Goal: Task Accomplishment & Management: Manage account settings

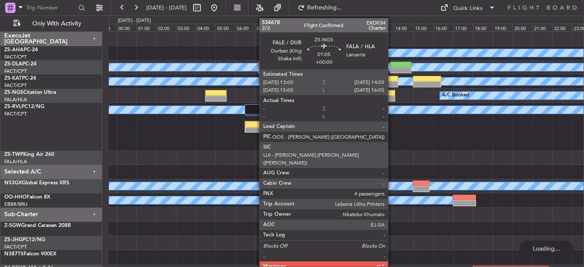
click at [389, 96] on div at bounding box center [385, 99] width 22 height 6
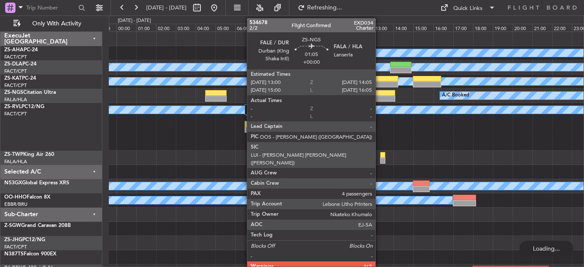
click at [380, 96] on div at bounding box center [385, 99] width 22 height 6
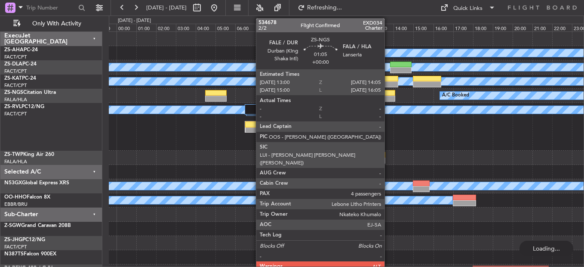
click at [389, 95] on div at bounding box center [385, 93] width 22 height 6
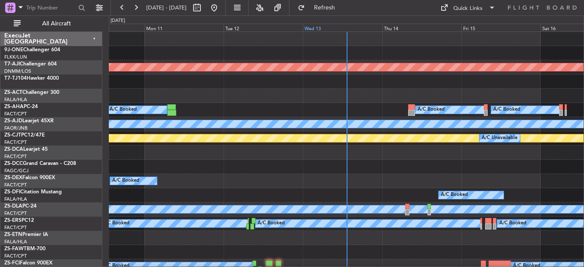
click at [323, 29] on div "Wed 13" at bounding box center [342, 28] width 79 height 8
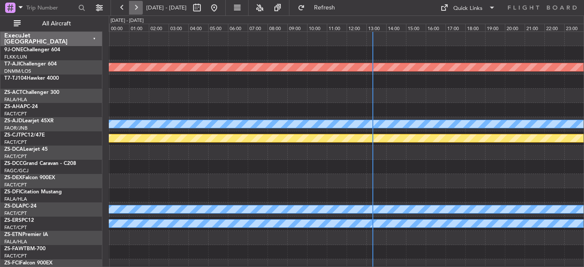
click at [139, 6] on button at bounding box center [136, 8] width 14 height 14
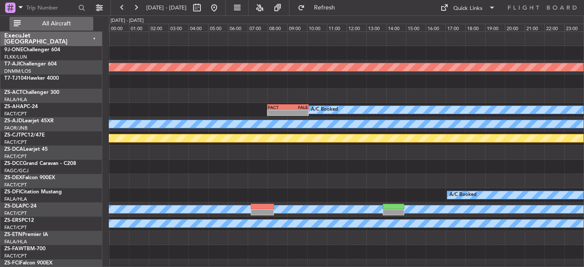
click at [48, 21] on span "All Aircraft" at bounding box center [56, 24] width 68 height 6
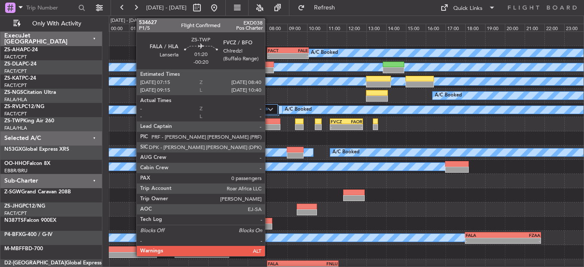
click at [269, 129] on div at bounding box center [267, 127] width 28 height 6
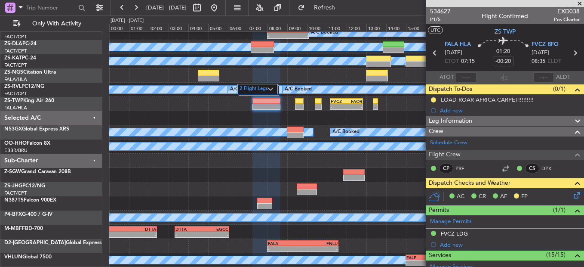
click at [572, 194] on icon at bounding box center [575, 193] width 7 height 7
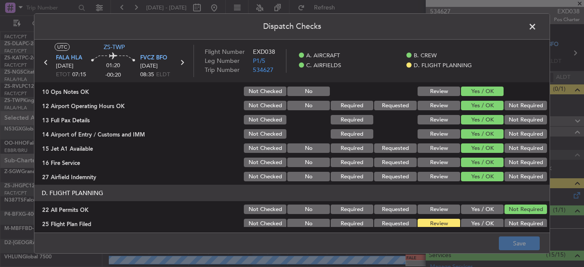
scroll to position [242, 0]
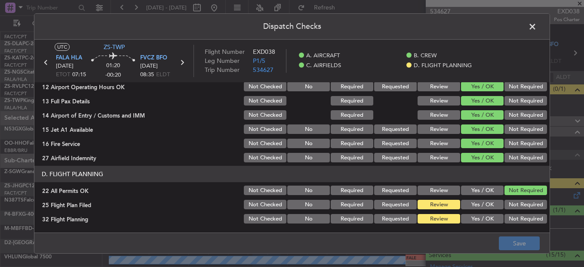
click at [492, 204] on button "Yes / OK" at bounding box center [482, 204] width 43 height 9
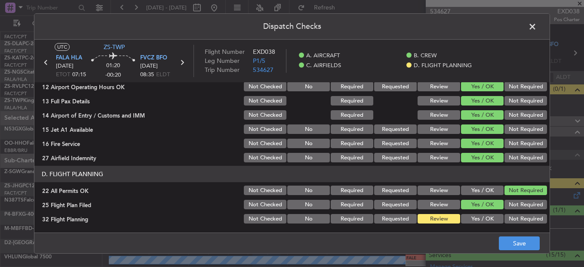
click at [483, 217] on button "Yes / OK" at bounding box center [482, 218] width 43 height 9
click at [513, 238] on button "Save" at bounding box center [519, 243] width 41 height 14
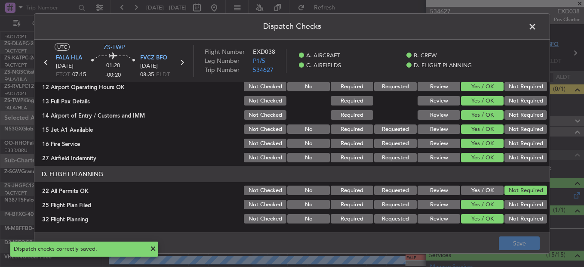
drag, startPoint x: 528, startPoint y: 27, endPoint x: 529, endPoint y: 42, distance: 14.6
click at [537, 29] on span at bounding box center [537, 28] width 0 height 17
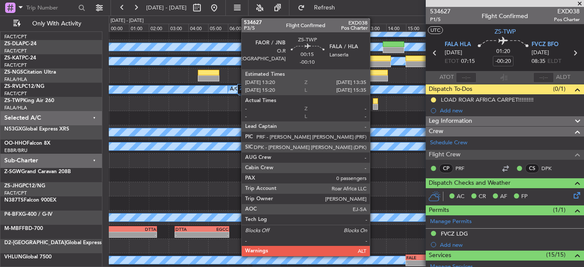
click at [374, 102] on div at bounding box center [375, 101] width 5 height 6
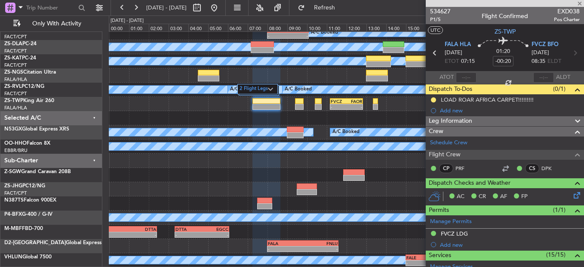
type input "-00:10"
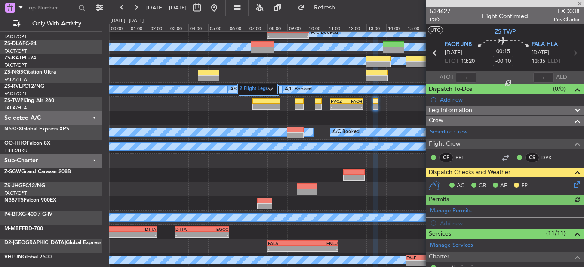
click at [568, 178] on div "AC CR AF FP" at bounding box center [505, 185] width 158 height 17
click at [572, 179] on icon at bounding box center [575, 182] width 7 height 7
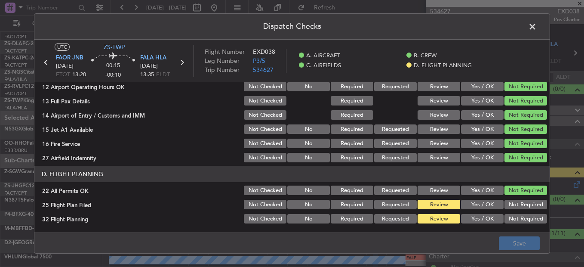
click at [476, 204] on button "Yes / OK" at bounding box center [482, 204] width 43 height 9
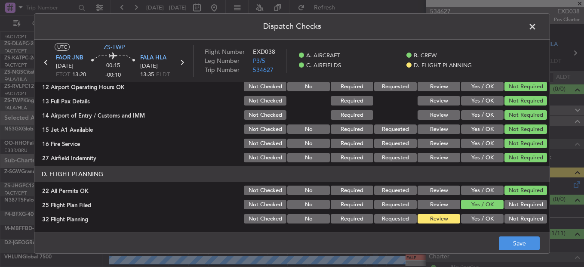
click at [476, 220] on button "Yes / OK" at bounding box center [482, 218] width 43 height 9
click at [506, 235] on footer "Save" at bounding box center [292, 242] width 516 height 21
click at [528, 246] on button "Save" at bounding box center [519, 243] width 41 height 14
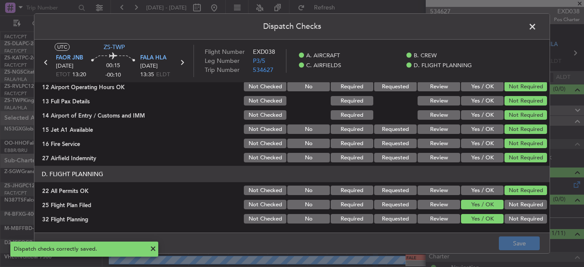
click at [537, 28] on span at bounding box center [537, 28] width 0 height 17
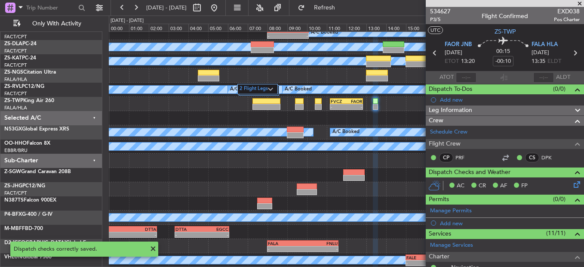
click at [432, 55] on icon at bounding box center [435, 52] width 11 height 11
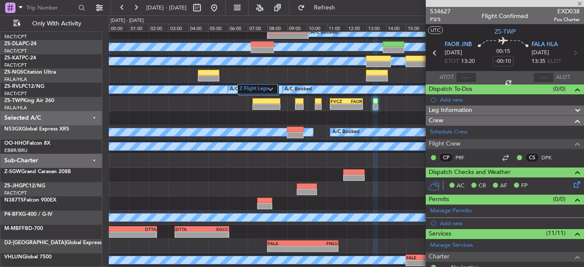
type input "4"
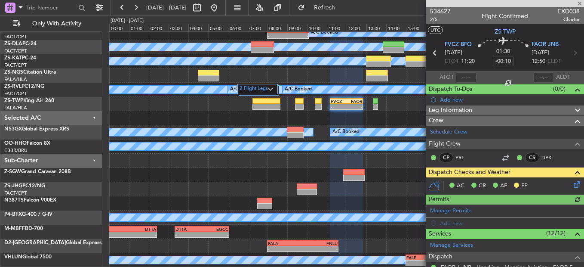
click at [572, 183] on icon at bounding box center [575, 182] width 7 height 7
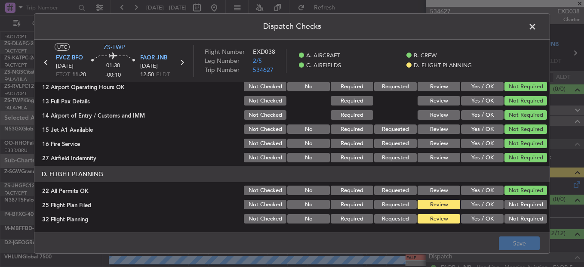
drag, startPoint x: 467, startPoint y: 204, endPoint x: 476, endPoint y: 229, distance: 26.3
click at [469, 207] on button "Yes / OK" at bounding box center [482, 204] width 43 height 9
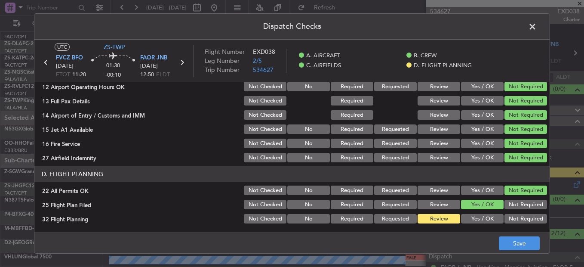
click at [474, 219] on button "Yes / OK" at bounding box center [482, 218] width 43 height 9
click at [514, 240] on button "Save" at bounding box center [519, 243] width 41 height 14
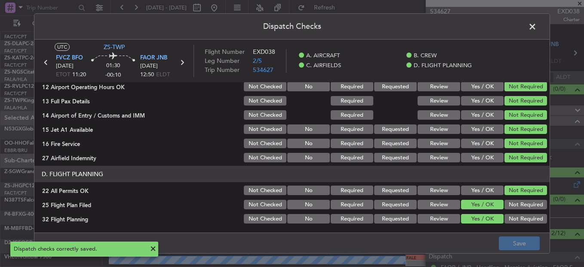
click at [537, 24] on span at bounding box center [537, 28] width 0 height 17
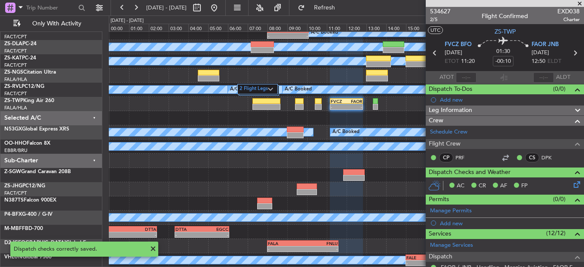
click at [431, 53] on icon at bounding box center [435, 52] width 11 height 11
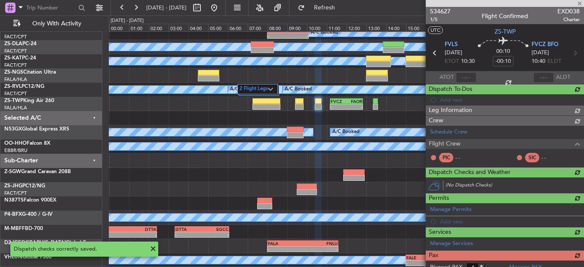
type input "-00:15"
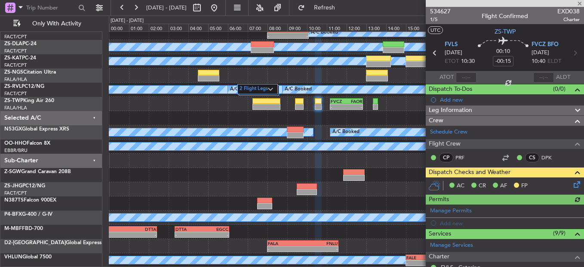
click at [575, 181] on icon at bounding box center [575, 182] width 7 height 7
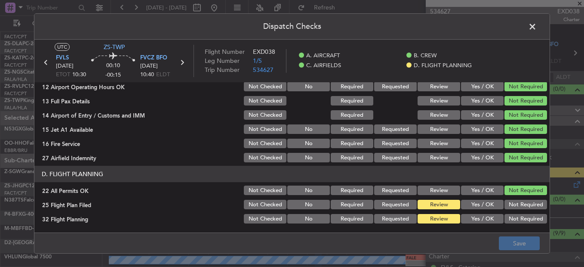
click at [462, 205] on button "Yes / OK" at bounding box center [482, 204] width 43 height 9
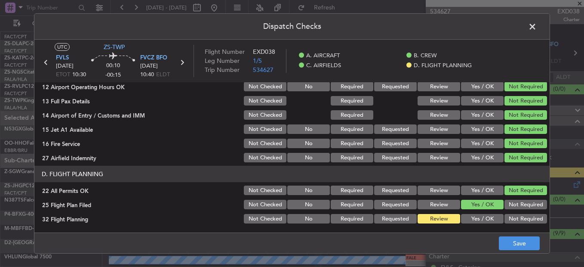
drag, startPoint x: 468, startPoint y: 208, endPoint x: 471, endPoint y: 214, distance: 6.7
click at [468, 209] on button "Yes / OK" at bounding box center [482, 204] width 43 height 9
drag, startPoint x: 472, startPoint y: 217, endPoint x: 495, endPoint y: 233, distance: 28.2
click at [472, 220] on button "Yes / OK" at bounding box center [482, 218] width 43 height 9
click at [496, 233] on footer "Save" at bounding box center [292, 242] width 516 height 21
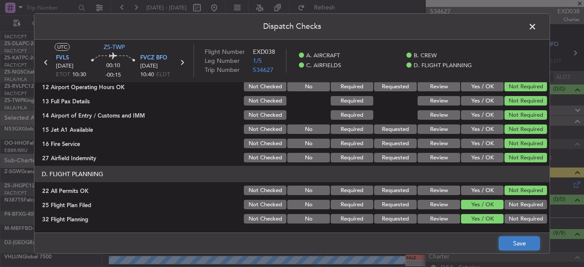
click at [522, 239] on button "Save" at bounding box center [519, 243] width 41 height 14
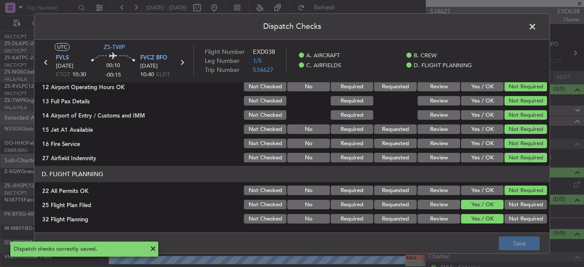
click at [537, 23] on span at bounding box center [537, 28] width 0 height 17
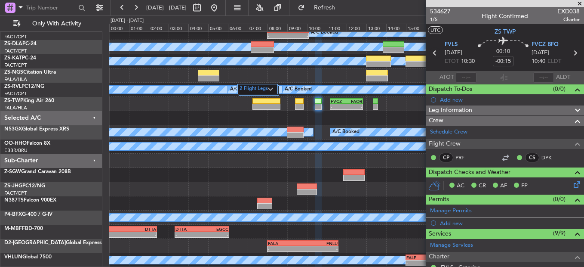
click at [431, 49] on icon at bounding box center [435, 52] width 11 height 11
type input "0"
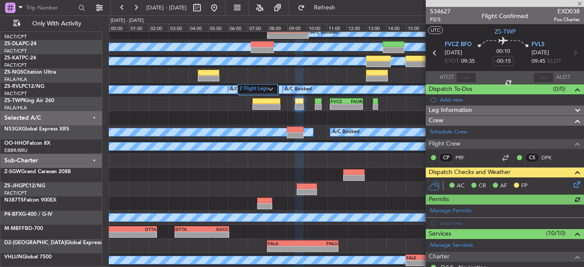
click at [572, 186] on icon at bounding box center [575, 182] width 7 height 7
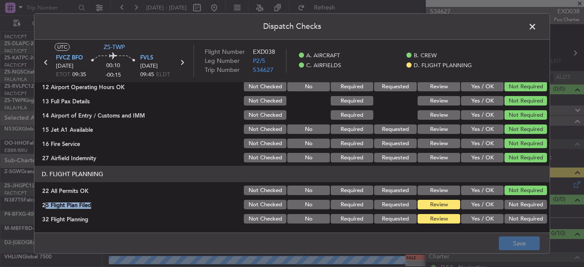
click at [469, 199] on section "D. FLIGHT PLANNING 22 All Permits OK Not Checked No Required Requested Review Y…" at bounding box center [292, 195] width 516 height 59
drag, startPoint x: 470, startPoint y: 200, endPoint x: 474, endPoint y: 207, distance: 8.9
click at [474, 207] on button "Yes / OK" at bounding box center [482, 204] width 43 height 9
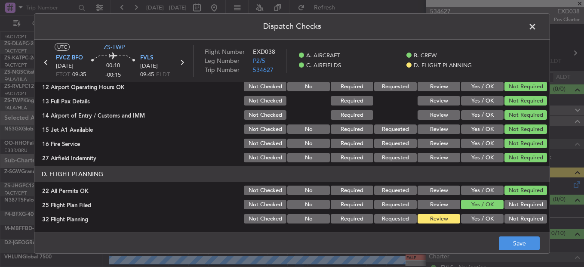
drag, startPoint x: 477, startPoint y: 212, endPoint x: 516, endPoint y: 266, distance: 67.1
click at [477, 213] on section "D. FLIGHT PLANNING 22 All Permits OK Not Checked No Required Requested Review Y…" at bounding box center [292, 195] width 516 height 59
click at [481, 220] on button "Yes / OK" at bounding box center [482, 218] width 43 height 9
click at [500, 236] on footer "Save" at bounding box center [292, 242] width 516 height 21
drag, startPoint x: 504, startPoint y: 241, endPoint x: 495, endPoint y: 236, distance: 10.4
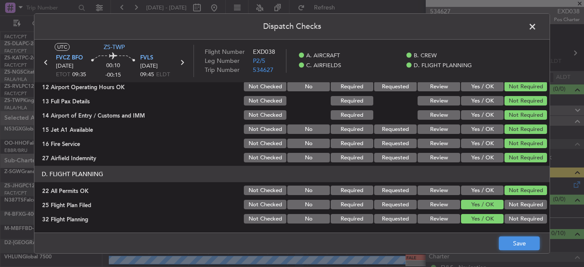
click at [504, 243] on button "Save" at bounding box center [519, 243] width 41 height 14
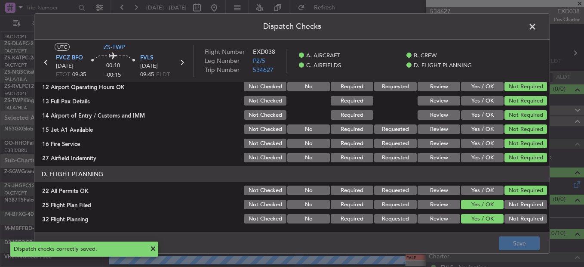
drag, startPoint x: 534, startPoint y: 17, endPoint x: 537, endPoint y: 28, distance: 11.9
click at [535, 19] on header "Dispatch Checks" at bounding box center [292, 27] width 516 height 26
click at [537, 29] on span at bounding box center [537, 28] width 0 height 17
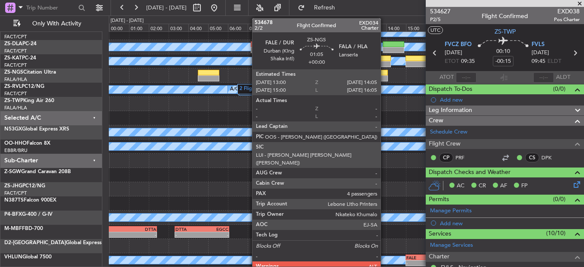
click at [385, 75] on div at bounding box center [377, 73] width 22 height 6
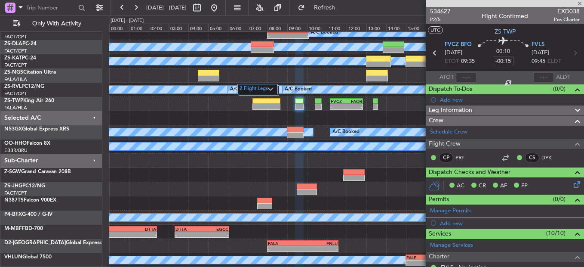
type input "4"
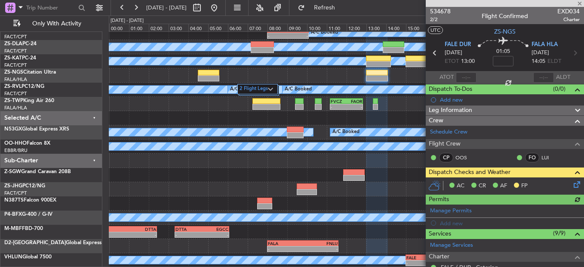
click at [572, 186] on icon at bounding box center [575, 182] width 7 height 7
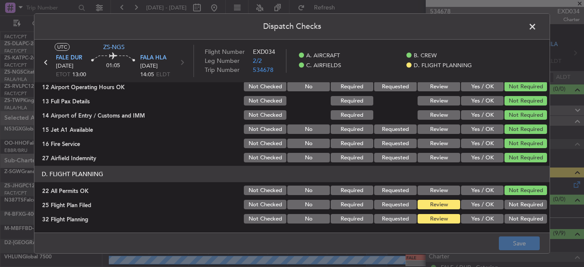
click at [473, 211] on section "D. FLIGHT PLANNING 22 All Permits OK Not Checked No Required Requested Review Y…" at bounding box center [292, 195] width 516 height 59
click at [474, 216] on div "Yes / OK" at bounding box center [481, 219] width 43 height 12
drag, startPoint x: 473, startPoint y: 206, endPoint x: 476, endPoint y: 218, distance: 12.3
click at [473, 207] on button "Yes / OK" at bounding box center [482, 204] width 43 height 9
click at [476, 218] on button "Yes / OK" at bounding box center [482, 218] width 43 height 9
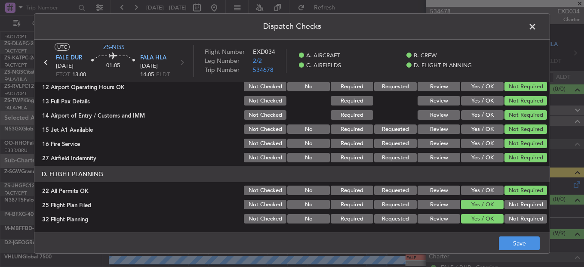
drag, startPoint x: 494, startPoint y: 236, endPoint x: 495, endPoint y: 242, distance: 6.2
click at [494, 243] on footer "Save" at bounding box center [292, 242] width 516 height 21
click at [501, 241] on button "Save" at bounding box center [519, 243] width 41 height 14
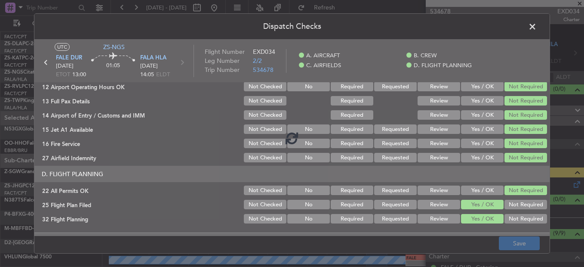
click at [506, 245] on footer "Save" at bounding box center [292, 242] width 516 height 21
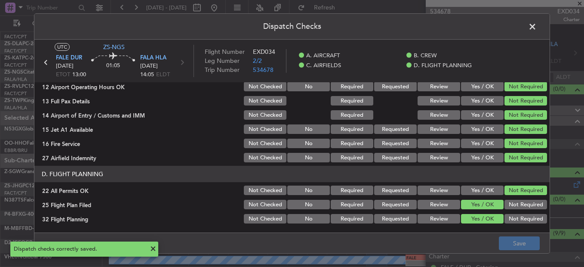
click at [537, 22] on span at bounding box center [537, 28] width 0 height 17
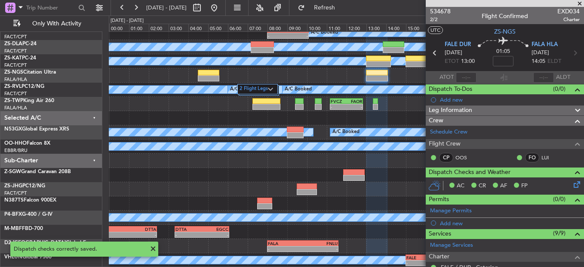
click at [432, 57] on icon at bounding box center [435, 52] width 11 height 11
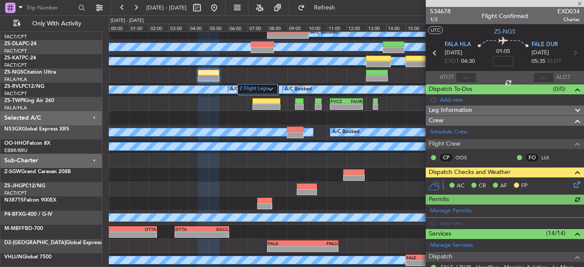
click at [572, 185] on icon at bounding box center [575, 182] width 7 height 7
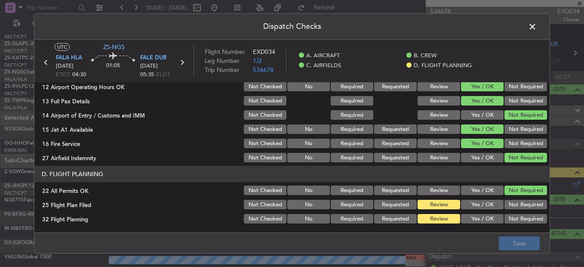
click at [479, 204] on button "Yes / OK" at bounding box center [482, 204] width 43 height 9
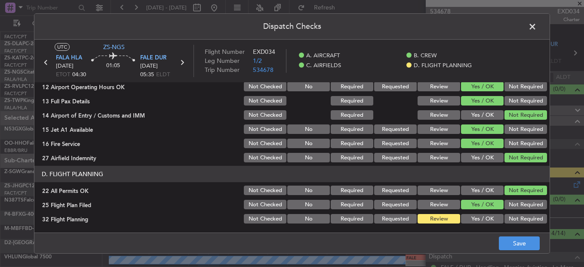
click at [479, 221] on button "Yes / OK" at bounding box center [482, 218] width 43 height 9
click at [520, 246] on button "Save" at bounding box center [519, 243] width 41 height 14
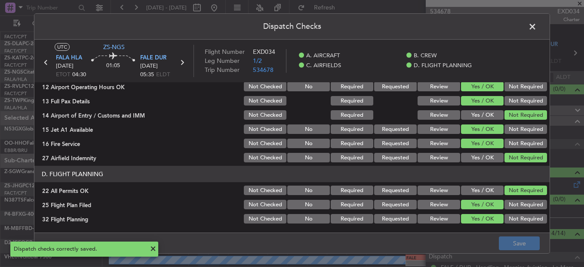
click at [537, 28] on span at bounding box center [537, 28] width 0 height 17
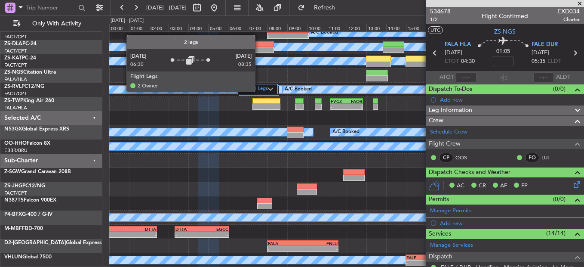
click at [259, 91] on label "2 Flight Legs" at bounding box center [254, 89] width 28 height 7
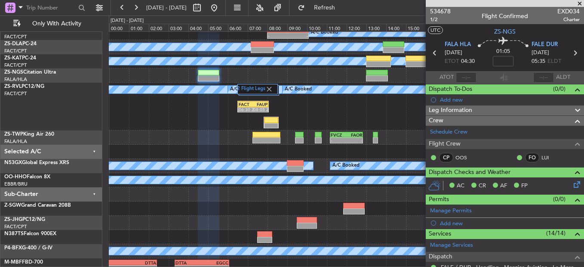
click at [275, 115] on div "2 Flight Legs A/C Booked A/C Booked A/C Booked A/C Booked A/C Booked A/C Booked…" at bounding box center [346, 107] width 475 height 48
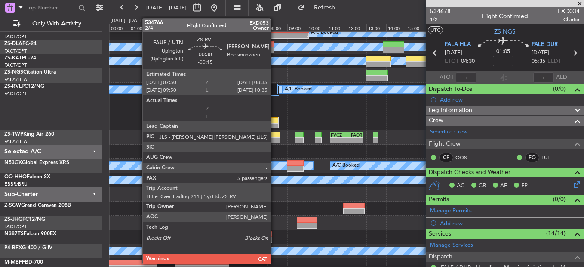
click at [275, 119] on div at bounding box center [271, 120] width 14 height 6
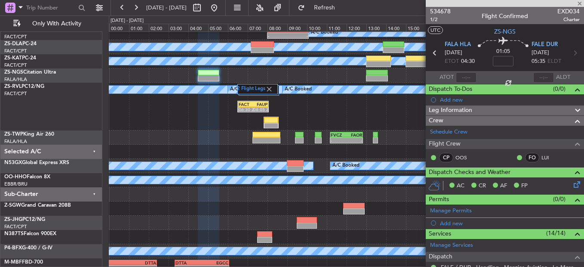
type input "-00:15"
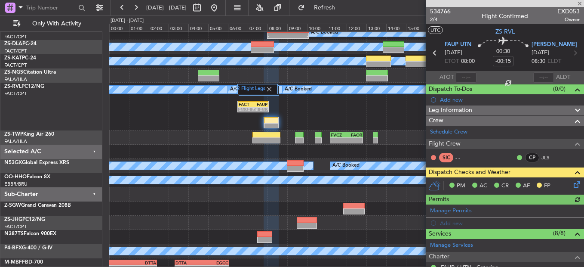
click at [572, 184] on icon at bounding box center [575, 182] width 7 height 7
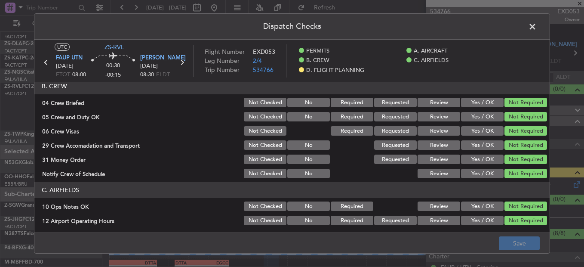
scroll to position [232, 0]
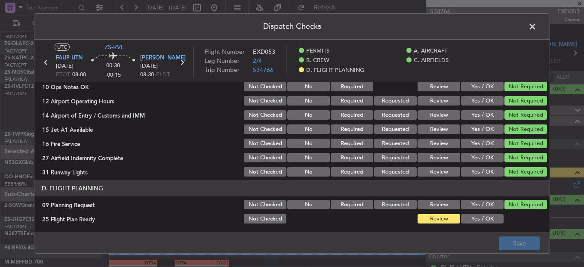
click at [487, 223] on button "Yes / OK" at bounding box center [482, 218] width 43 height 9
click at [504, 238] on button "Save" at bounding box center [519, 243] width 41 height 14
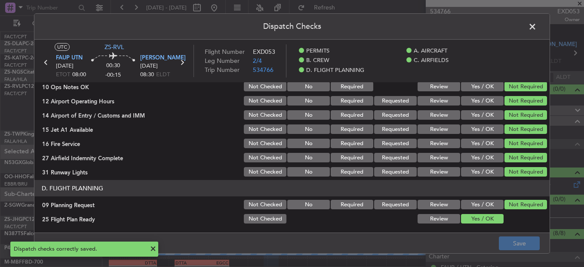
click at [537, 32] on span at bounding box center [537, 28] width 0 height 17
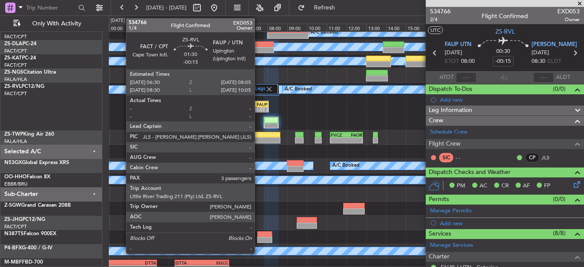
click at [259, 105] on div "FAUP" at bounding box center [261, 104] width 15 height 5
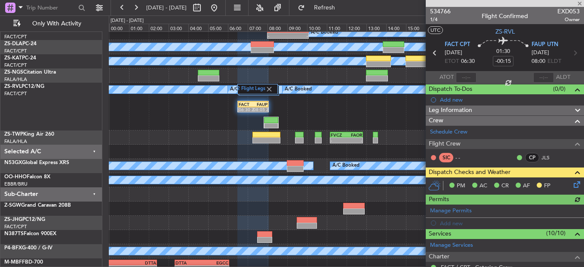
click at [572, 183] on icon at bounding box center [575, 182] width 7 height 7
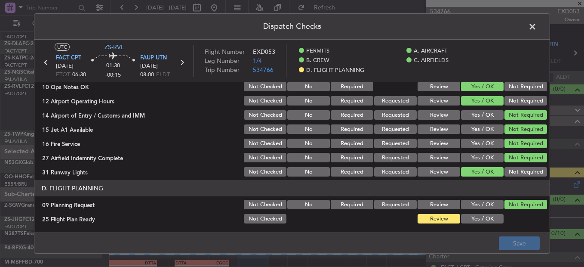
click at [487, 218] on button "Yes / OK" at bounding box center [482, 218] width 43 height 9
click at [507, 245] on button "Save" at bounding box center [519, 243] width 41 height 14
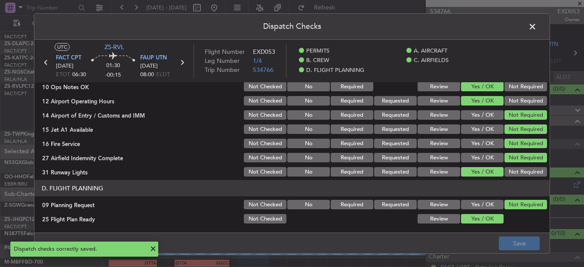
click at [537, 27] on span at bounding box center [537, 28] width 0 height 17
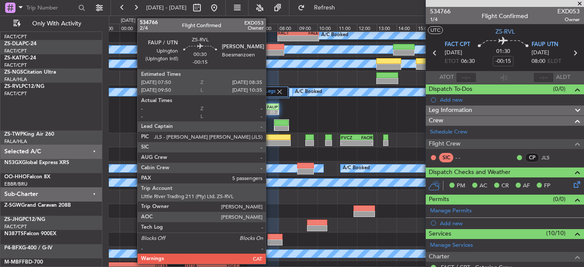
scroll to position [17, 0]
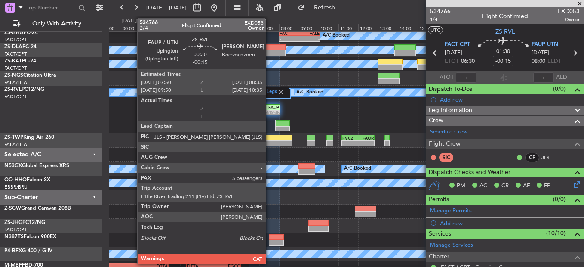
click at [281, 124] on div at bounding box center [283, 123] width 14 height 6
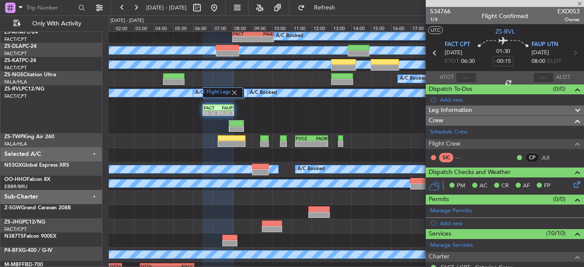
scroll to position [17, 0]
type input "5"
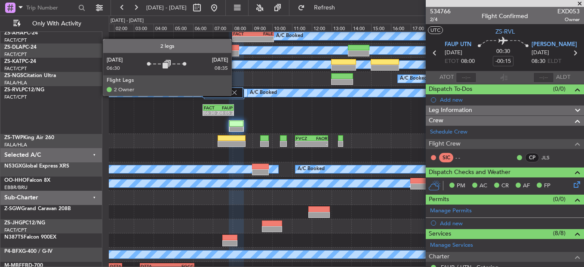
click at [235, 95] on img at bounding box center [235, 93] width 8 height 8
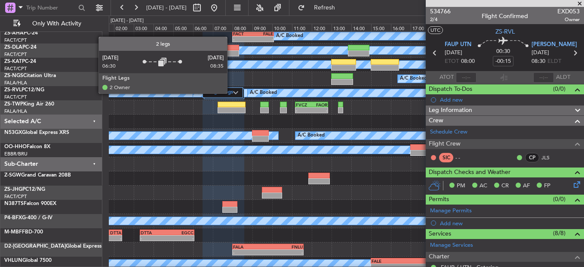
click at [235, 93] on div "2 Flight Legs" at bounding box center [223, 92] width 40 height 10
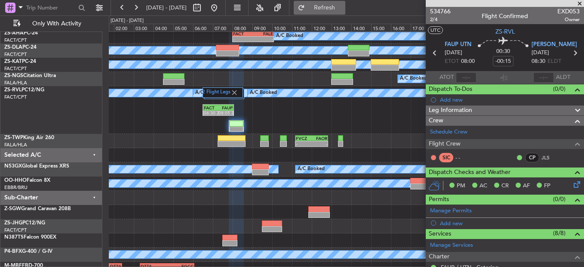
click at [346, 4] on button "Refresh" at bounding box center [320, 8] width 52 height 14
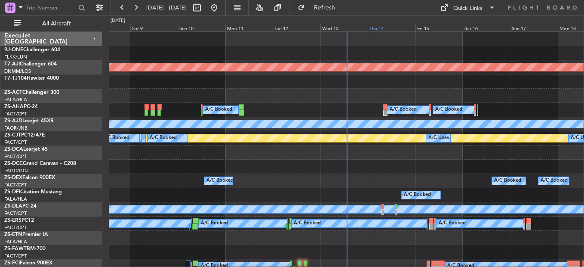
click at [380, 31] on div "Thu 14" at bounding box center [391, 28] width 47 height 8
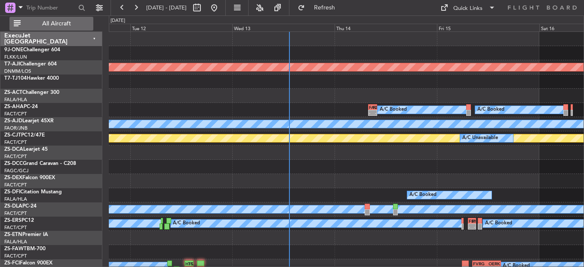
click at [54, 23] on span "All Aircraft" at bounding box center [56, 24] width 68 height 6
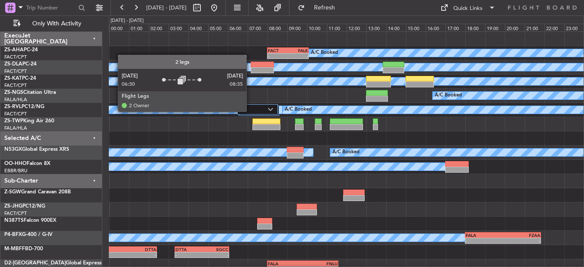
click at [252, 111] on div at bounding box center [258, 109] width 40 height 10
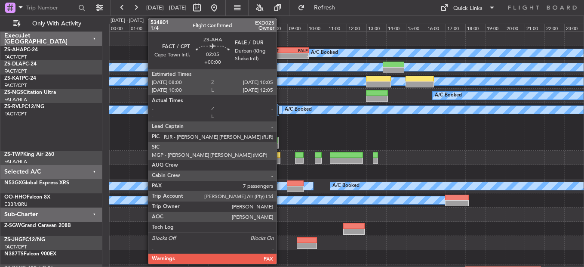
click at [281, 48] on div "FACT" at bounding box center [278, 50] width 20 height 5
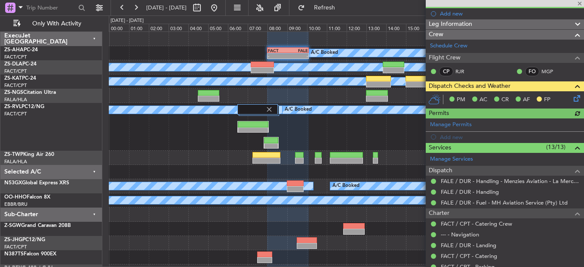
scroll to position [172, 0]
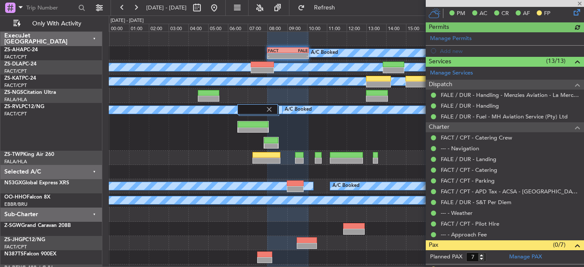
click at [572, 14] on icon at bounding box center [575, 10] width 7 height 7
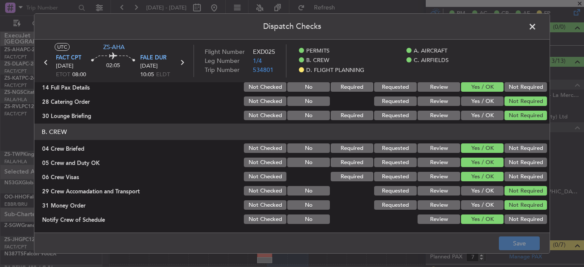
scroll to position [232, 0]
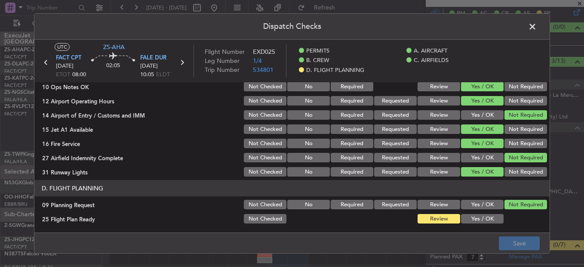
click at [492, 228] on main "UTC ZS-AHA FACT CPT 14/08/2025 ETOT 08:00 02:05 FALE DUR 14/08/2025 10:05 ELDT …" at bounding box center [292, 138] width 516 height 196
click at [488, 221] on button "Yes / OK" at bounding box center [482, 218] width 43 height 9
drag, startPoint x: 502, startPoint y: 235, endPoint x: 507, endPoint y: 242, distance: 8.7
click at [502, 235] on footer "Save" at bounding box center [292, 242] width 516 height 21
click at [507, 242] on button "Save" at bounding box center [519, 243] width 41 height 14
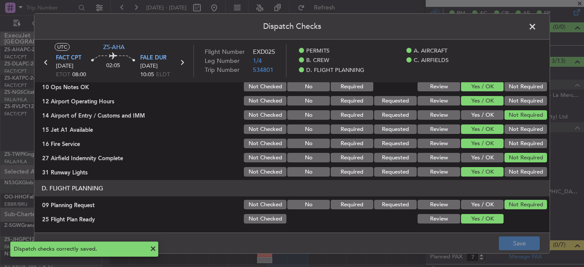
click at [537, 25] on span at bounding box center [537, 28] width 0 height 17
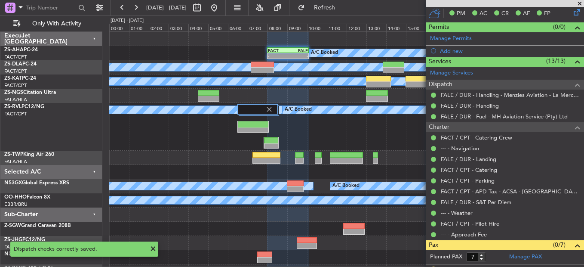
scroll to position [296, 0]
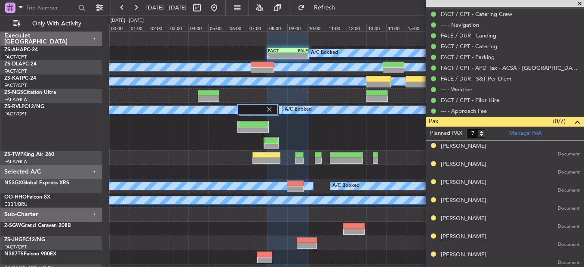
click at [579, 0] on span at bounding box center [580, 4] width 9 height 8
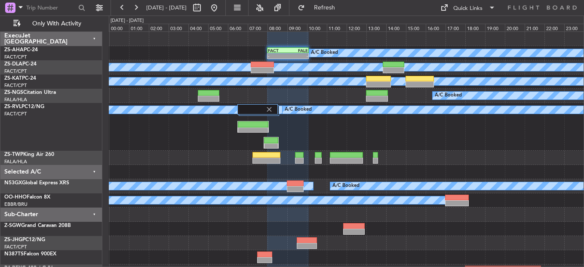
type input "0"
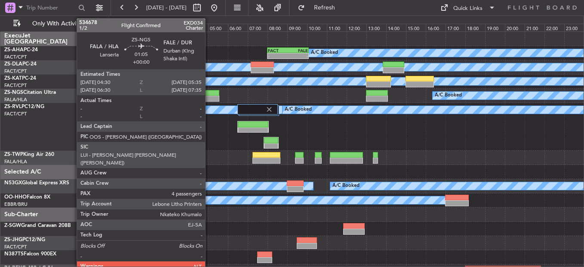
click at [209, 100] on div at bounding box center [209, 99] width 22 height 6
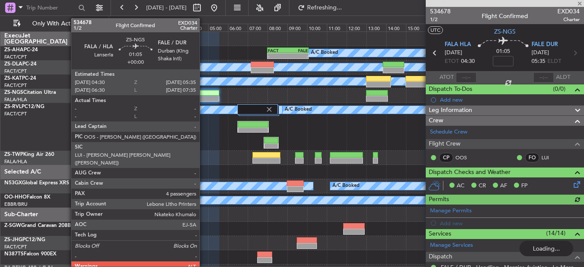
click at [204, 96] on div at bounding box center [209, 99] width 22 height 6
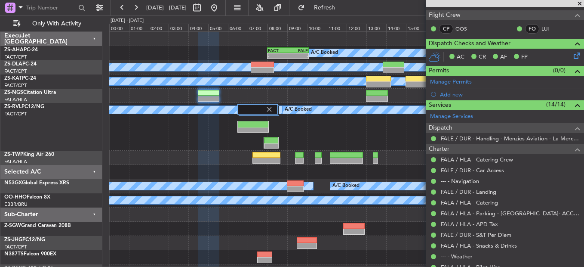
scroll to position [129, 0]
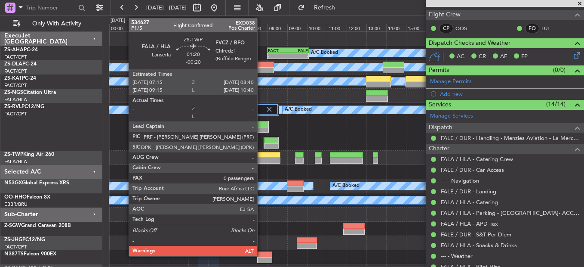
click at [261, 155] on div at bounding box center [267, 155] width 28 height 6
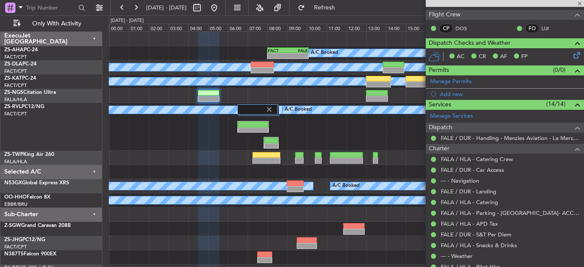
type input "-00:20"
type input "0"
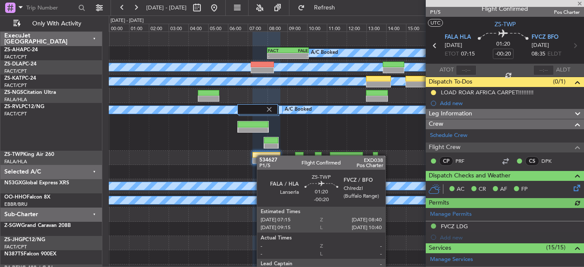
scroll to position [140, 0]
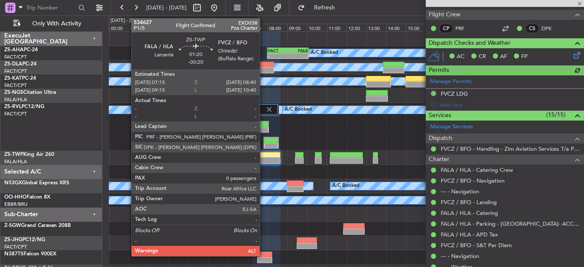
click at [264, 162] on div at bounding box center [267, 161] width 28 height 6
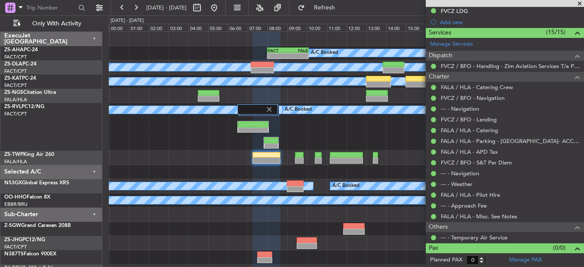
scroll to position [0, 0]
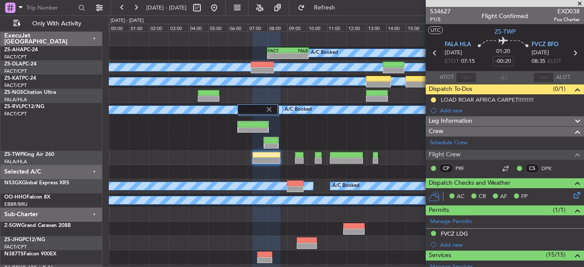
click at [580, 5] on span at bounding box center [580, 4] width 9 height 8
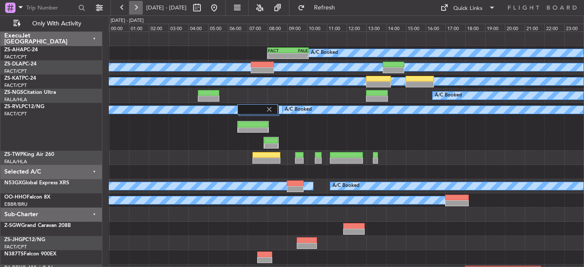
click at [137, 7] on button at bounding box center [136, 8] width 14 height 14
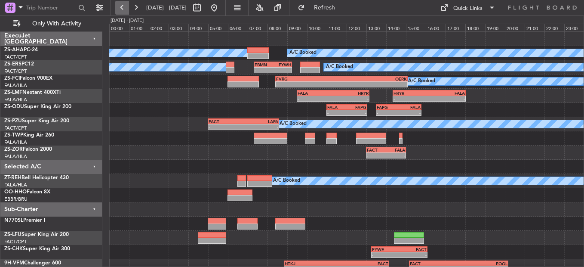
click at [123, 9] on button at bounding box center [122, 8] width 14 height 14
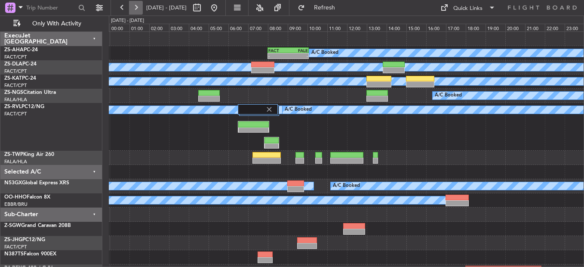
click at [136, 9] on button at bounding box center [136, 8] width 14 height 14
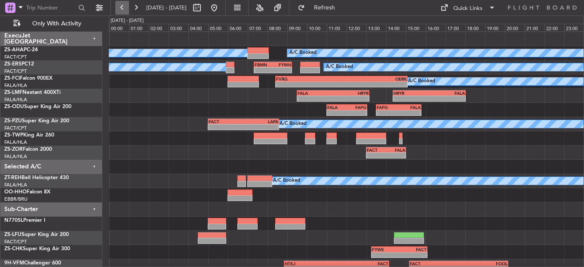
click at [123, 8] on button at bounding box center [122, 8] width 14 height 14
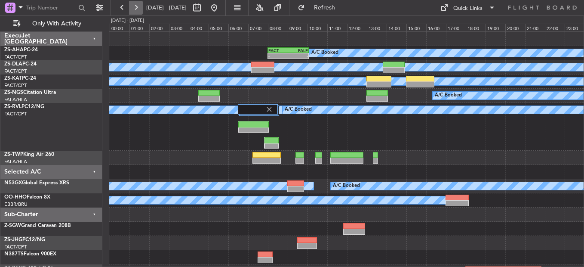
click at [140, 9] on button at bounding box center [136, 8] width 14 height 14
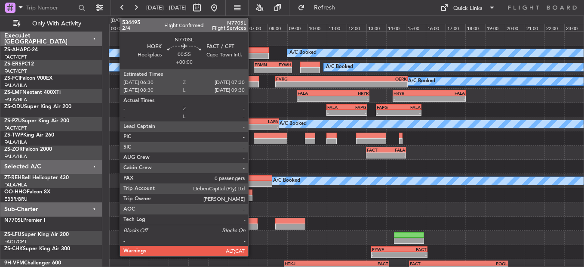
scroll to position [43, 0]
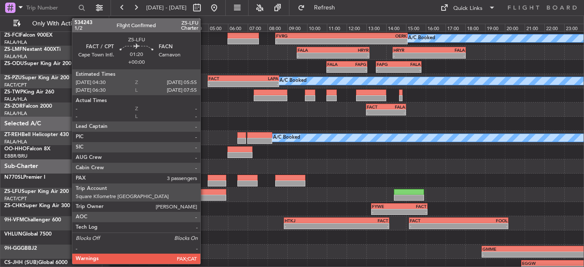
click at [204, 193] on div at bounding box center [212, 192] width 28 height 6
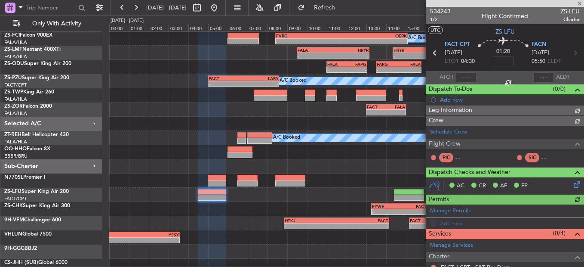
click at [442, 11] on span "534243" at bounding box center [440, 11] width 21 height 9
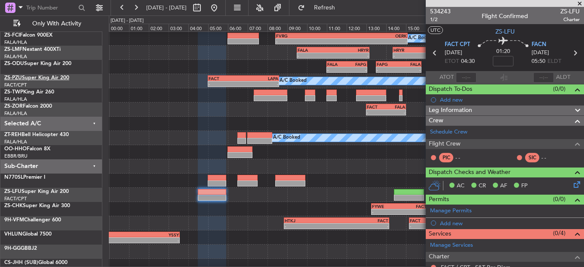
drag, startPoint x: 582, startPoint y: 3, endPoint x: 22, endPoint y: 80, distance: 565.2
click at [582, 3] on span at bounding box center [580, 4] width 9 height 8
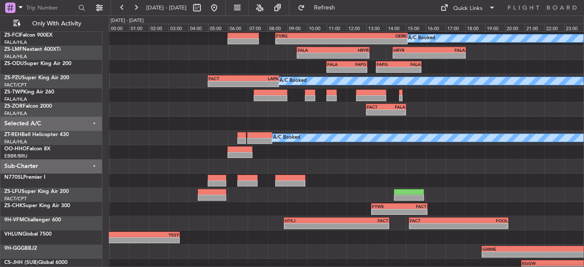
click at [145, 9] on span "15 Aug 2025 - 16 Aug 2025" at bounding box center [166, 8] width 47 height 14
click at [139, 8] on button at bounding box center [136, 8] width 14 height 14
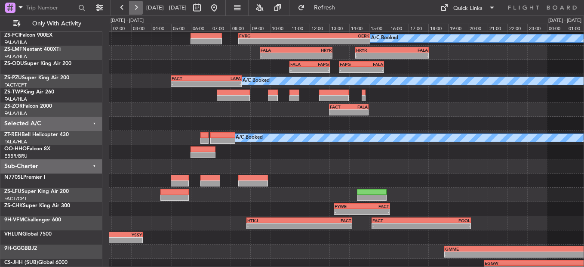
scroll to position [0, 0]
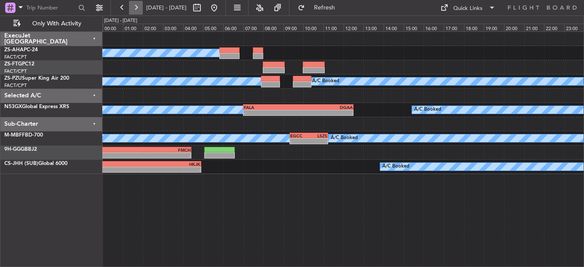
click at [139, 8] on button at bounding box center [136, 8] width 14 height 14
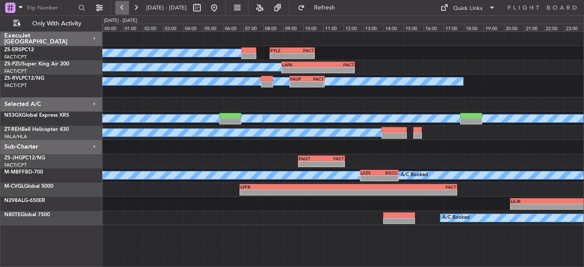
click at [124, 6] on button at bounding box center [122, 8] width 14 height 14
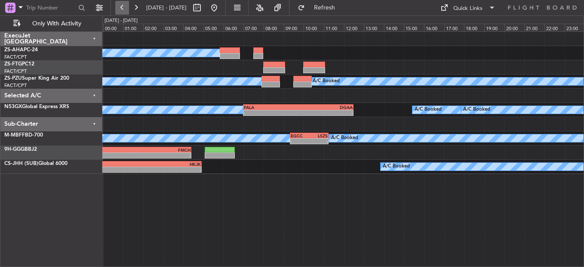
click at [124, 6] on button at bounding box center [122, 8] width 14 height 14
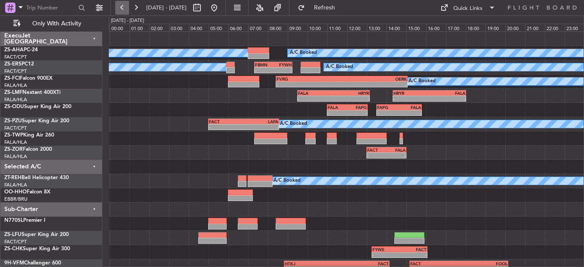
click at [121, 7] on button at bounding box center [122, 8] width 14 height 14
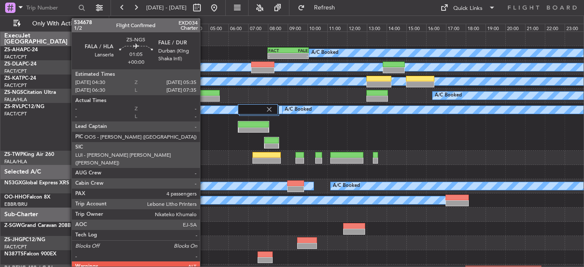
click at [204, 91] on div at bounding box center [209, 93] width 22 height 6
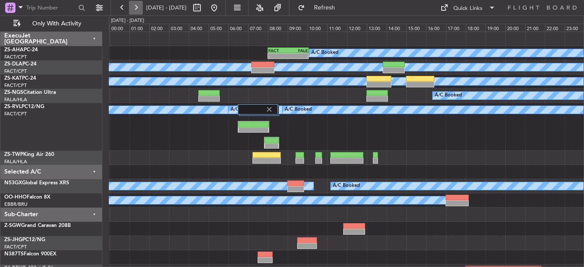
click at [136, 11] on button at bounding box center [136, 8] width 14 height 14
